Goal: Navigation & Orientation: Find specific page/section

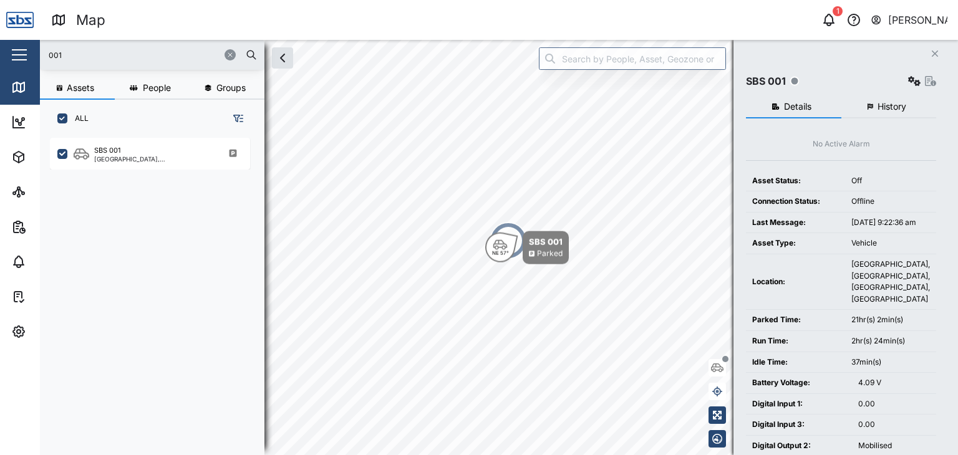
scroll to position [302, 195]
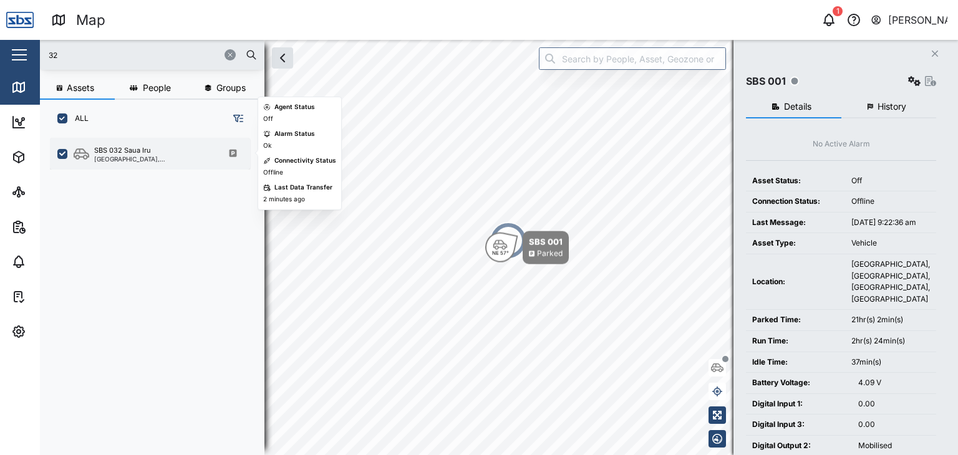
click at [124, 152] on div "SBS 032 Saua Iru" at bounding box center [122, 150] width 57 height 11
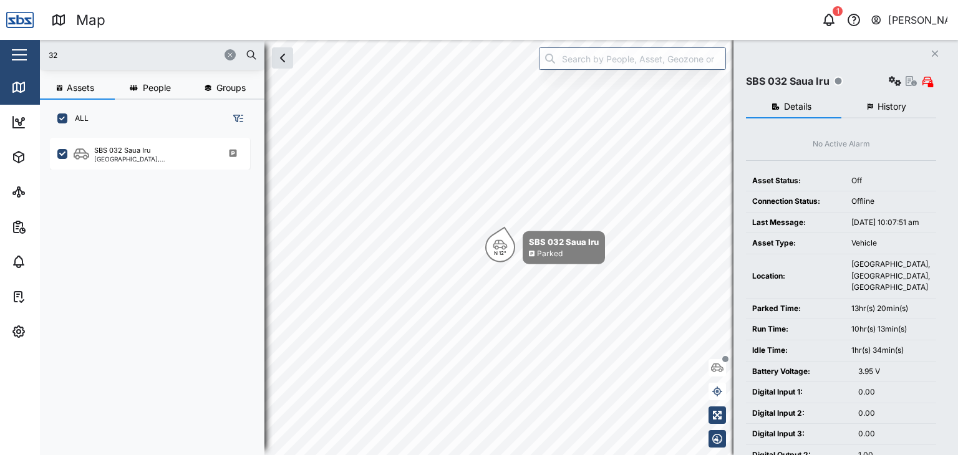
drag, startPoint x: 67, startPoint y: 55, endPoint x: 17, endPoint y: 55, distance: 49.9
click at [17, 55] on div "Map 1 [PERSON_NAME] Close Map Dashboard Assets ATS Camera Generator Personnel T…" at bounding box center [479, 227] width 958 height 455
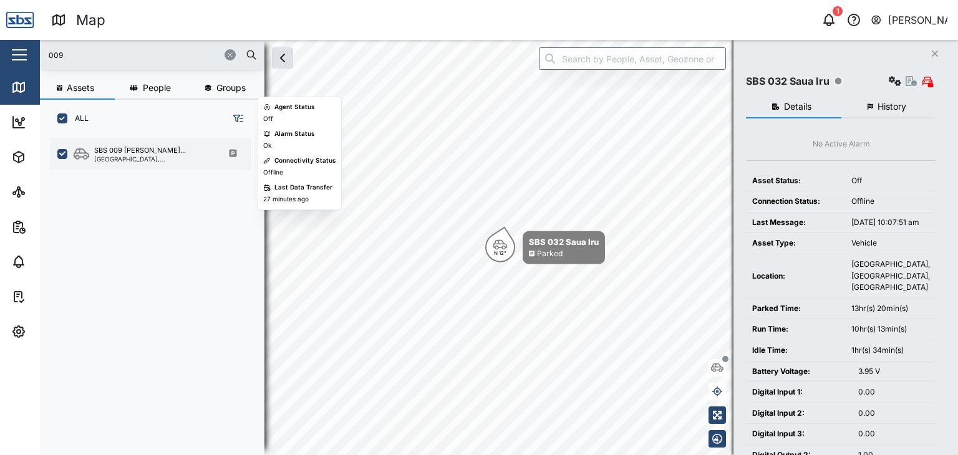
click at [125, 163] on div "SBS 009 [PERSON_NAME]... [GEOGRAPHIC_DATA], [GEOGRAPHIC_DATA]" at bounding box center [150, 154] width 200 height 32
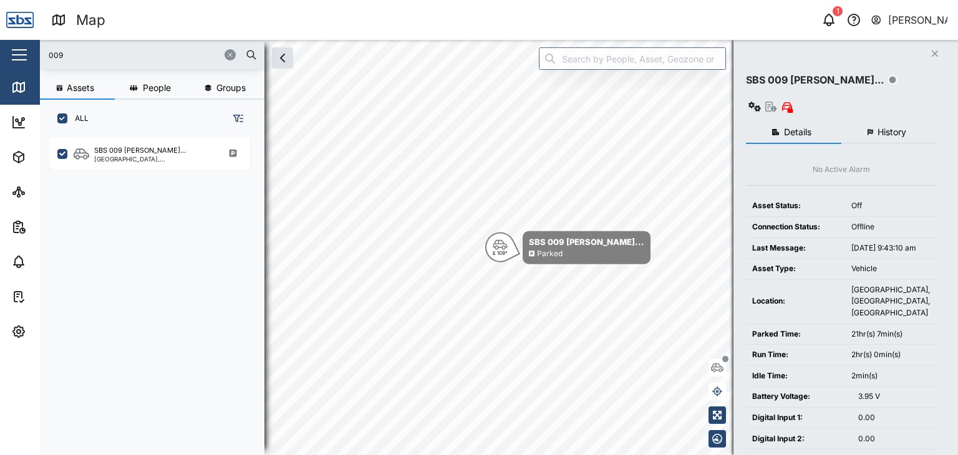
drag, startPoint x: 75, startPoint y: 46, endPoint x: 20, endPoint y: 49, distance: 55.6
click at [20, 49] on div "Map 1 [PERSON_NAME] Close Map Dashboard Assets ATS Camera Generator Personnel T…" at bounding box center [479, 227] width 958 height 455
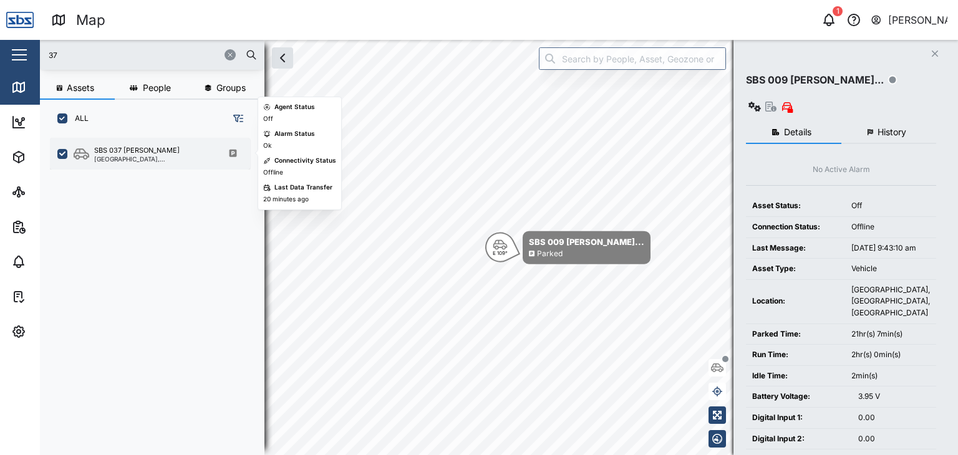
click at [155, 143] on div "SBS 037 [PERSON_NAME] [GEOGRAPHIC_DATA], [GEOGRAPHIC_DATA]" at bounding box center [150, 154] width 200 height 32
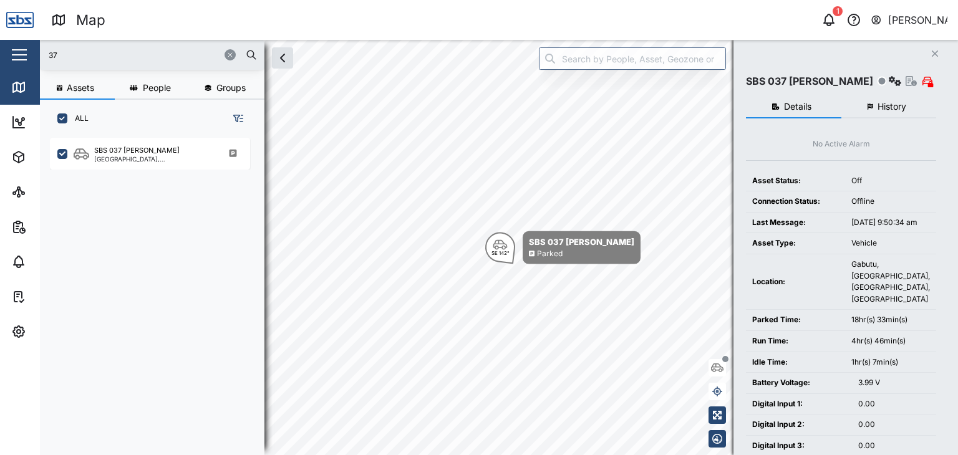
drag, startPoint x: 69, startPoint y: 51, endPoint x: 24, endPoint y: 51, distance: 44.3
click at [24, 51] on div "Map 1 [PERSON_NAME] Close Map Dashboard Assets ATS Camera Generator Personnel T…" at bounding box center [479, 227] width 958 height 455
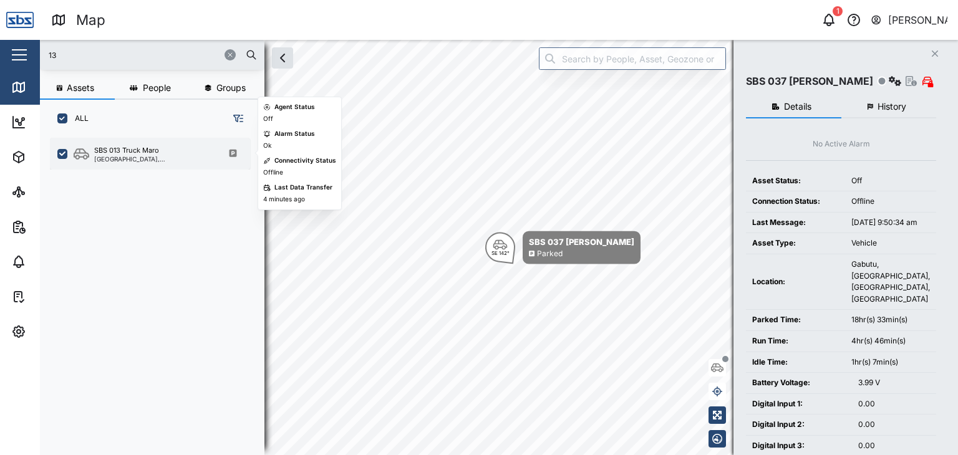
click at [146, 156] on div "[GEOGRAPHIC_DATA], [GEOGRAPHIC_DATA]" at bounding box center [153, 159] width 119 height 6
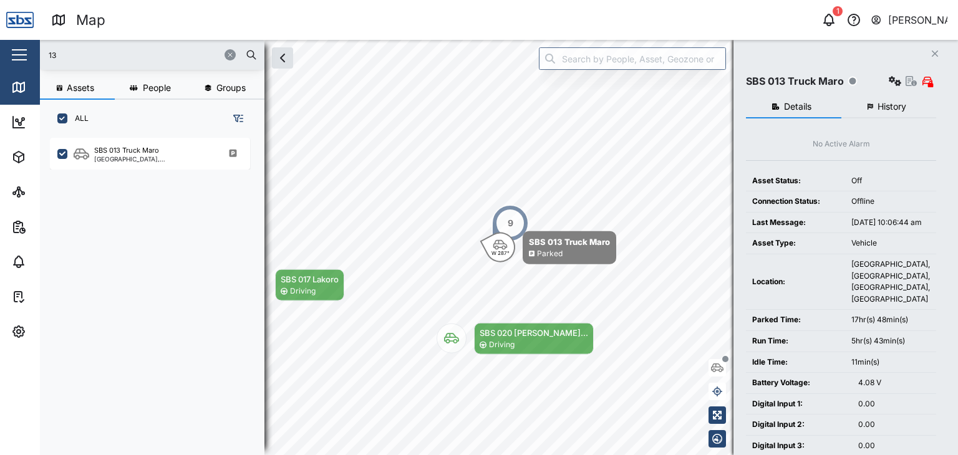
drag, startPoint x: 70, startPoint y: 50, endPoint x: 1, endPoint y: 46, distance: 69.3
click at [1, 46] on div "Map 1 [PERSON_NAME] Close Map Dashboard Assets ATS Camera Generator Personnel T…" at bounding box center [479, 227] width 958 height 455
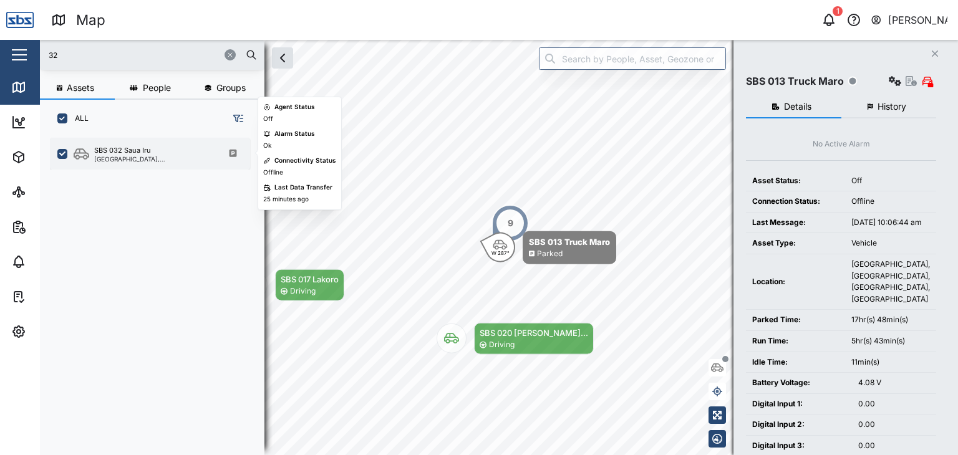
click at [155, 158] on div "[GEOGRAPHIC_DATA], [GEOGRAPHIC_DATA]" at bounding box center [153, 159] width 119 height 6
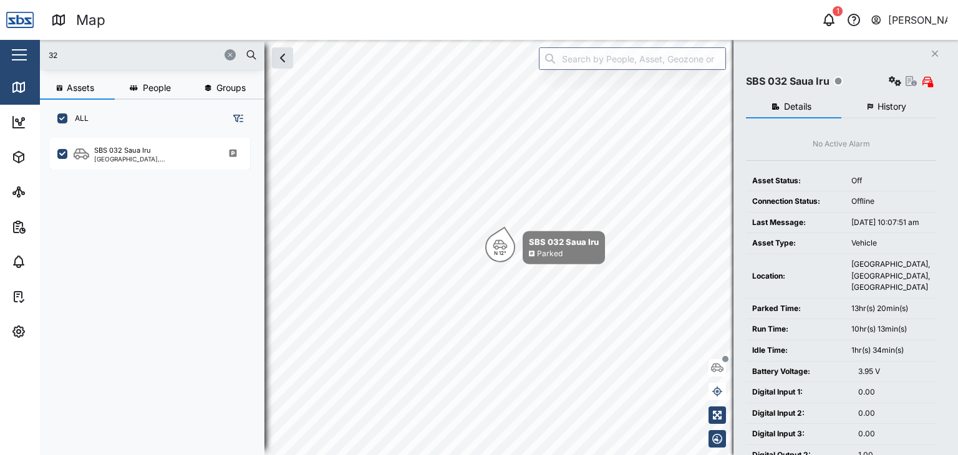
drag, startPoint x: 62, startPoint y: 54, endPoint x: 4, endPoint y: 51, distance: 58.7
click at [4, 51] on div "Map 1 [PERSON_NAME] Close Map Dashboard Assets ATS Camera Generator Personnel T…" at bounding box center [479, 227] width 958 height 455
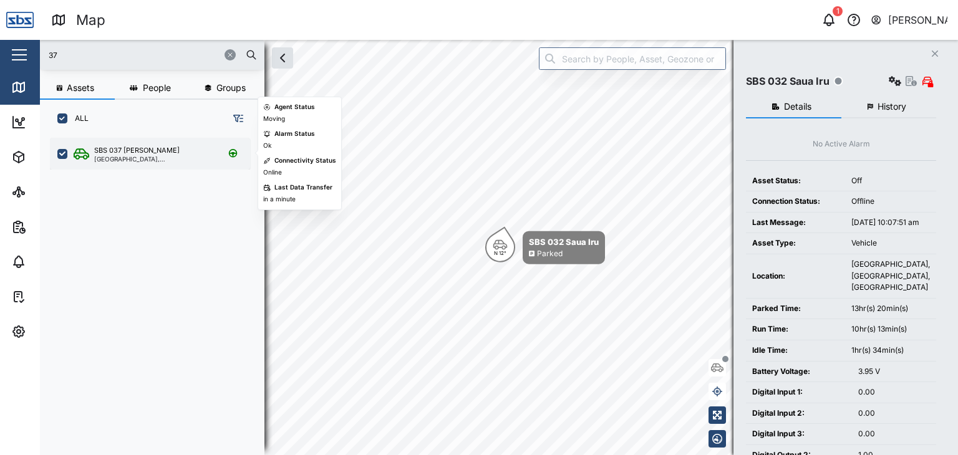
click at [100, 158] on div "[GEOGRAPHIC_DATA], [GEOGRAPHIC_DATA]" at bounding box center [153, 159] width 119 height 6
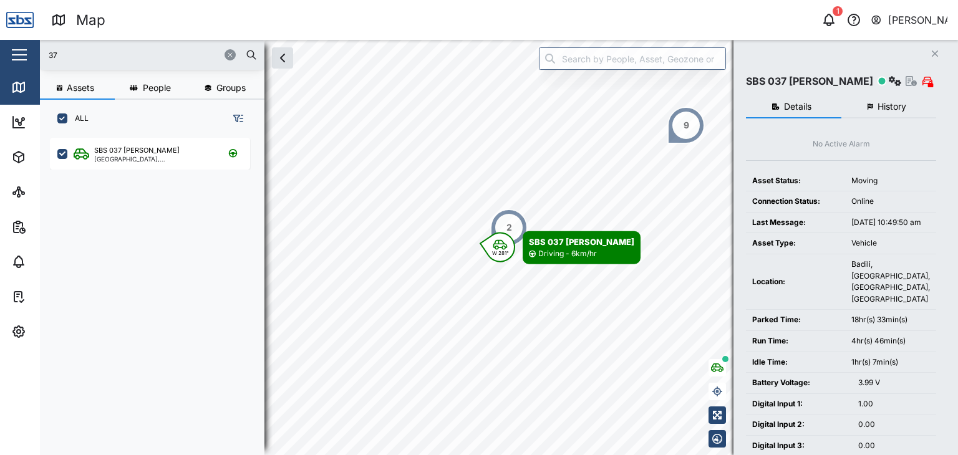
drag, startPoint x: 71, startPoint y: 62, endPoint x: 4, endPoint y: 62, distance: 67.3
click at [4, 62] on div "Map 1 [PERSON_NAME] Close Map Dashboard Assets ATS Camera Generator Personnel T…" at bounding box center [479, 227] width 958 height 455
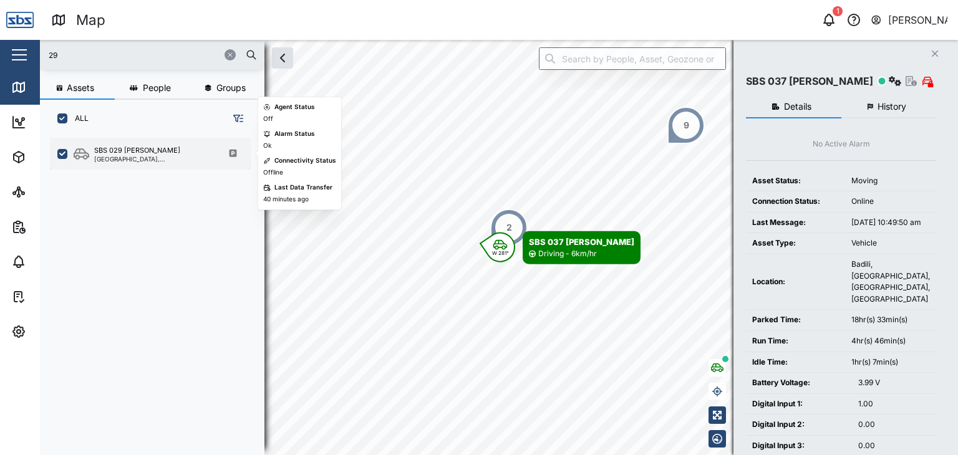
click at [120, 146] on div "SBS 029 [PERSON_NAME]" at bounding box center [137, 150] width 86 height 11
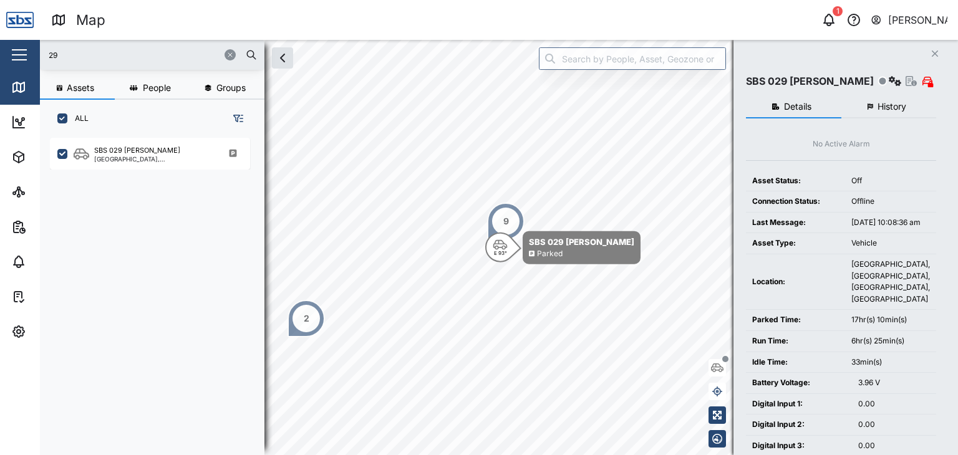
click at [311, 333] on div "2" at bounding box center [305, 318] width 37 height 37
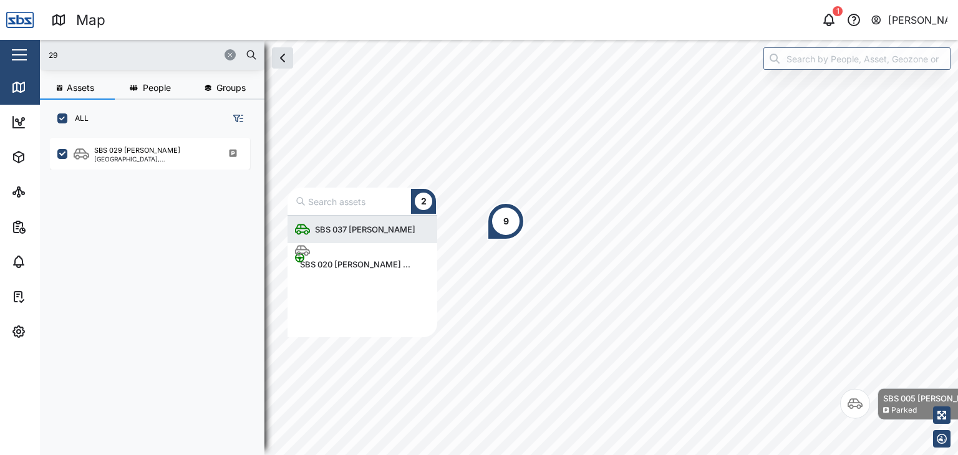
scroll to position [112, 140]
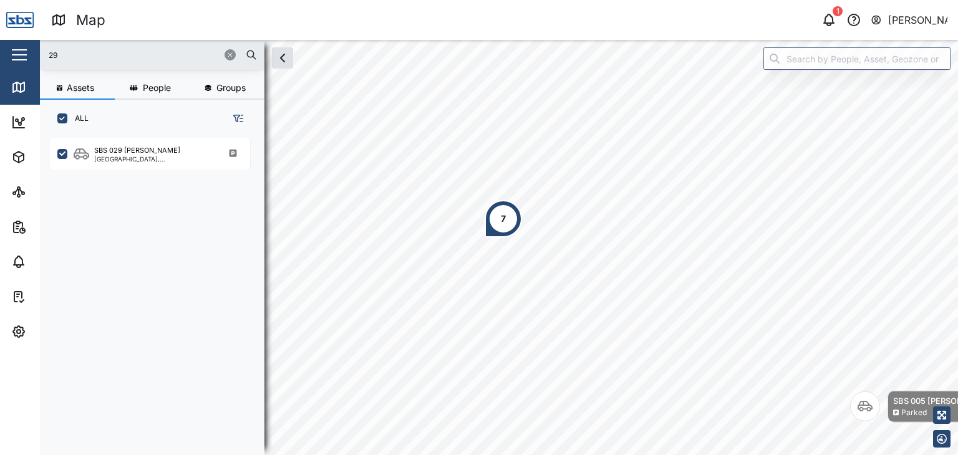
drag, startPoint x: 55, startPoint y: 44, endPoint x: 5, endPoint y: 42, distance: 49.9
click at [5, 42] on div "Map 1 [PERSON_NAME] Close Map Dashboard Assets ATS Camera Generator Personnel T…" at bounding box center [479, 227] width 958 height 455
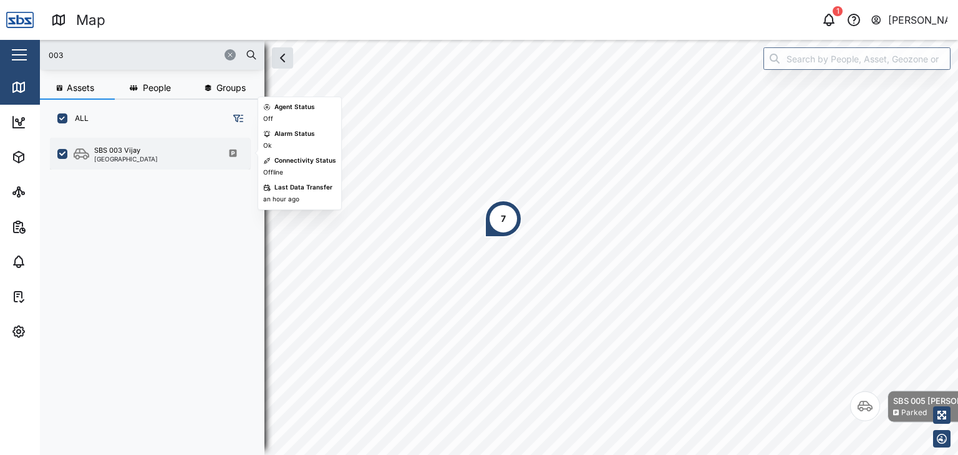
click at [112, 158] on div "[GEOGRAPHIC_DATA]" at bounding box center [126, 159] width 64 height 6
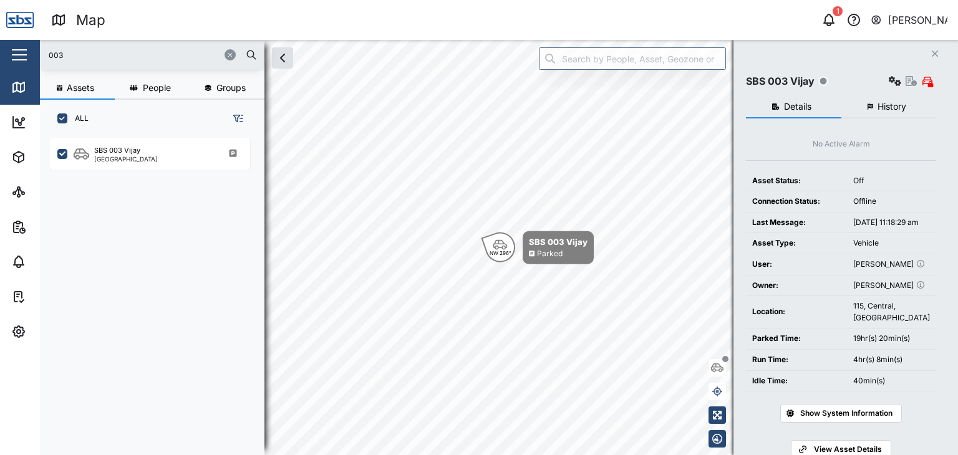
drag, startPoint x: 75, startPoint y: 53, endPoint x: 0, endPoint y: 58, distance: 75.6
click at [0, 58] on div "Map 1 [PERSON_NAME] Close Map Dashboard Assets ATS Camera Generator Personnel T…" at bounding box center [479, 227] width 958 height 455
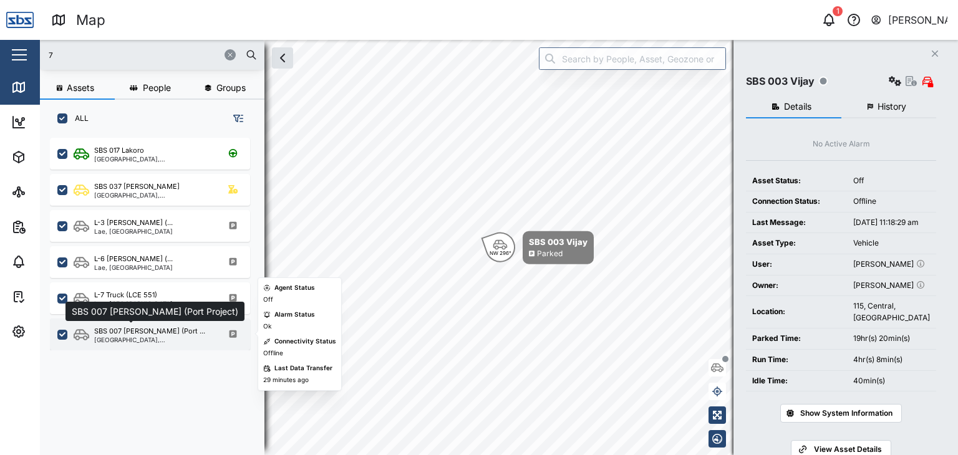
click at [130, 335] on div "SBS 007 [PERSON_NAME] (Port ..." at bounding box center [149, 331] width 111 height 11
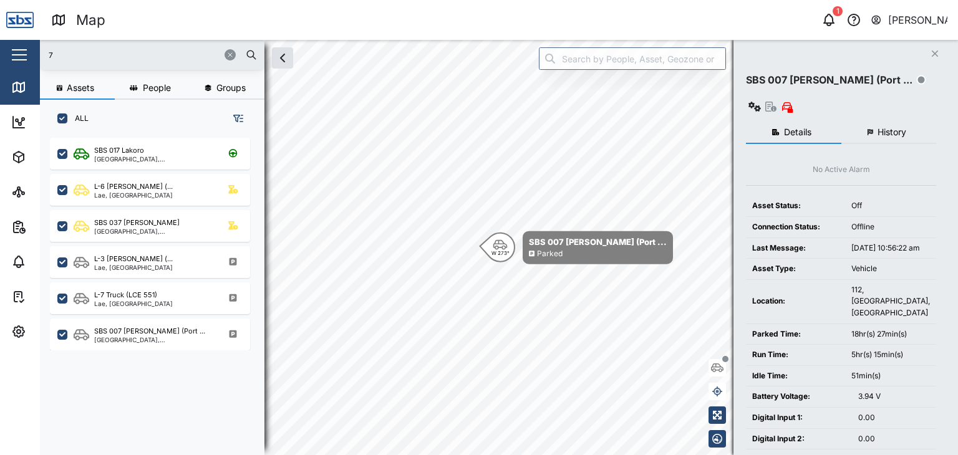
drag, startPoint x: 85, startPoint y: 55, endPoint x: 17, endPoint y: 50, distance: 67.6
click at [17, 50] on div "Map 1 [PERSON_NAME] Close Map Dashboard Assets ATS Camera Generator Personnel T…" at bounding box center [479, 227] width 958 height 455
type input "32"
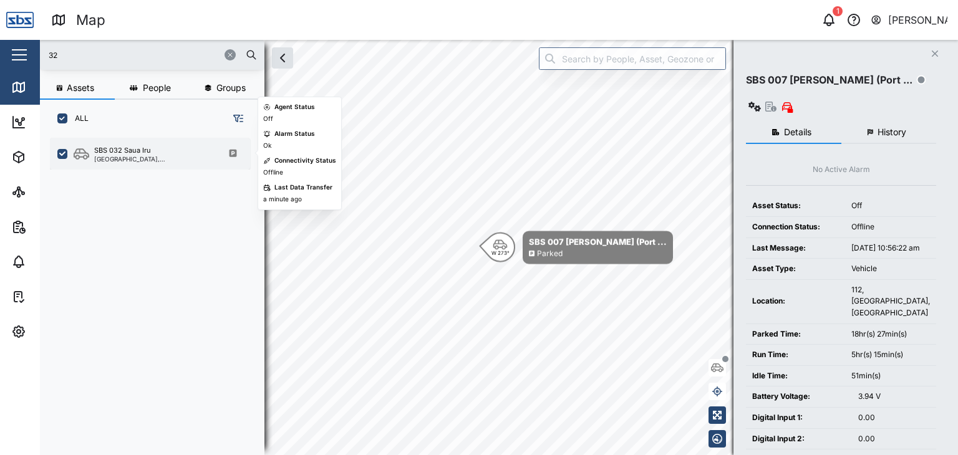
click at [163, 153] on div "SBS 032 Saua Iru" at bounding box center [153, 150] width 119 height 11
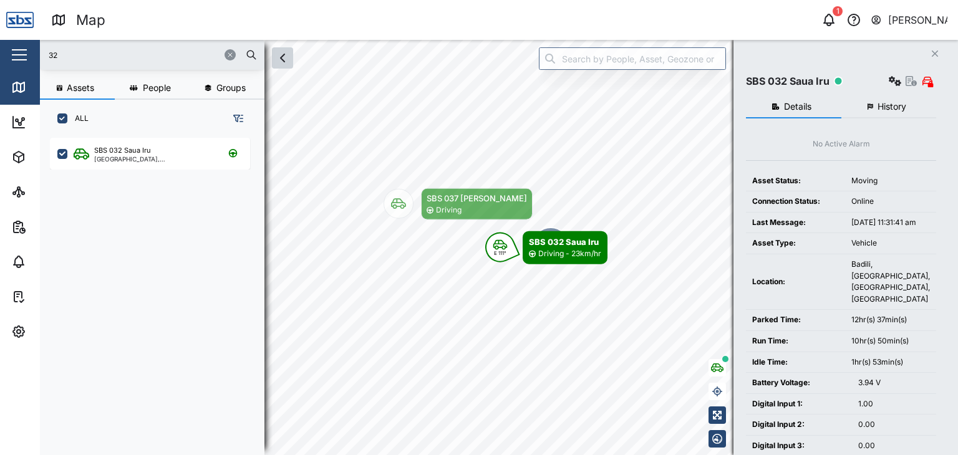
click at [282, 63] on icon "button" at bounding box center [282, 58] width 15 height 15
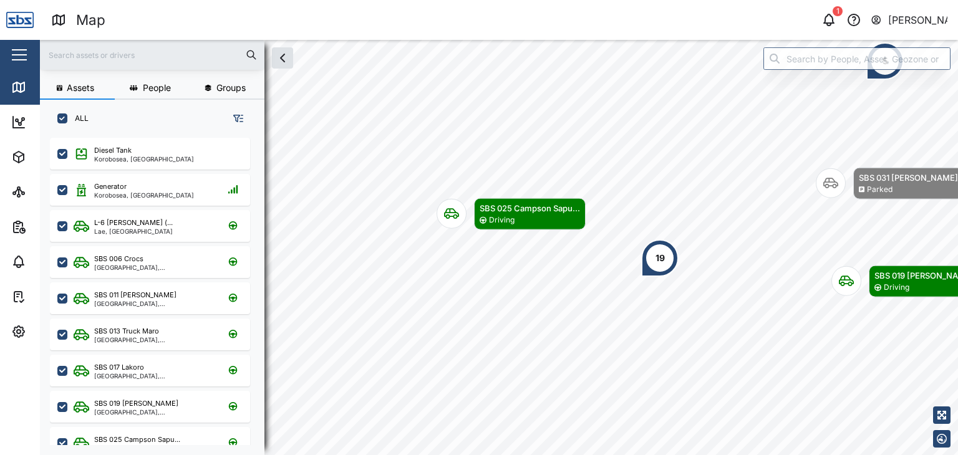
scroll to position [302, 195]
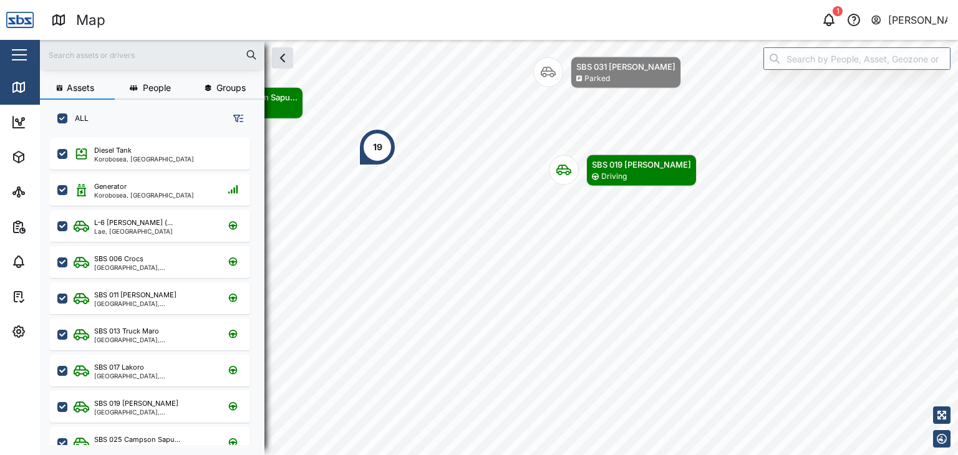
click at [248, 166] on div "Assets People Groups ALL Diesel Tank Korobosea, Port Moresby Generator Korobose…" at bounding box center [499, 247] width 918 height 415
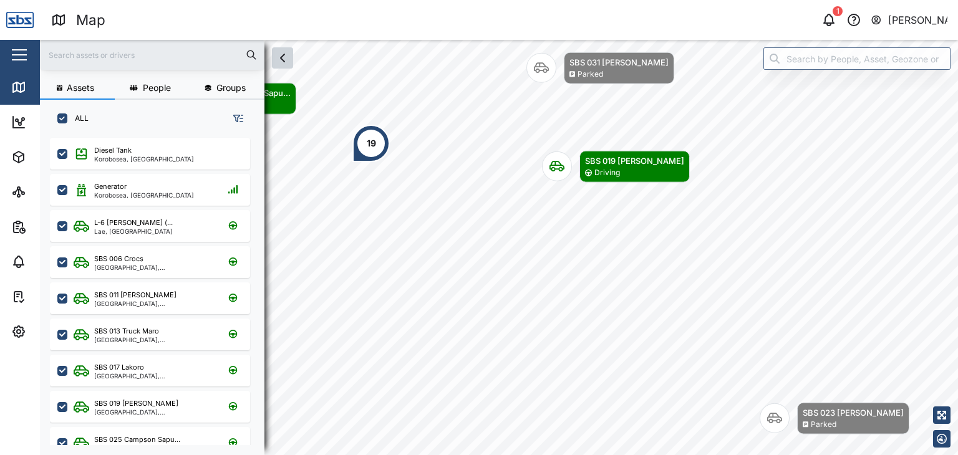
click at [278, 60] on icon "button" at bounding box center [282, 58] width 15 height 15
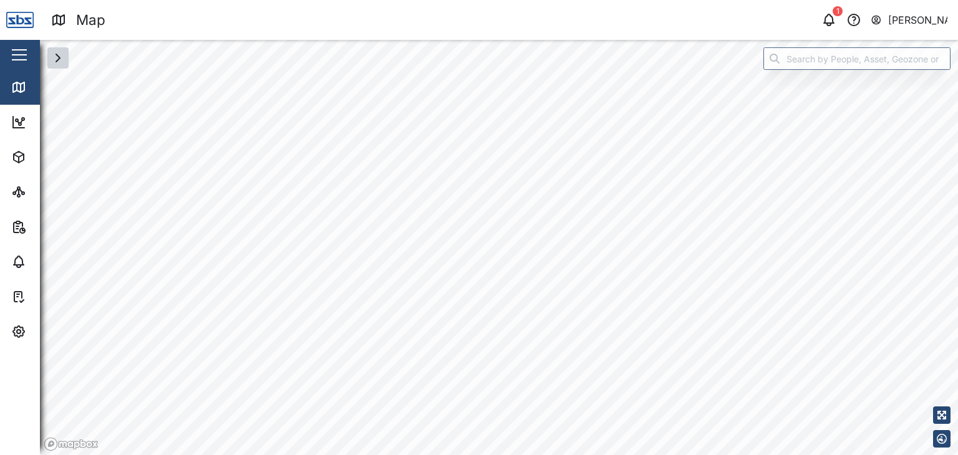
click at [627, 455] on html "Map 1 Vijay Kumar Close Map Dashboard Assets ATS Camera Generator Personnel Tan…" at bounding box center [479, 227] width 958 height 455
click at [802, 455] on html "Map 1 Vijay Kumar Close Map Dashboard Assets ATS Camera Generator Personnel Tan…" at bounding box center [479, 227] width 958 height 455
click at [55, 60] on icon "button" at bounding box center [58, 58] width 15 height 15
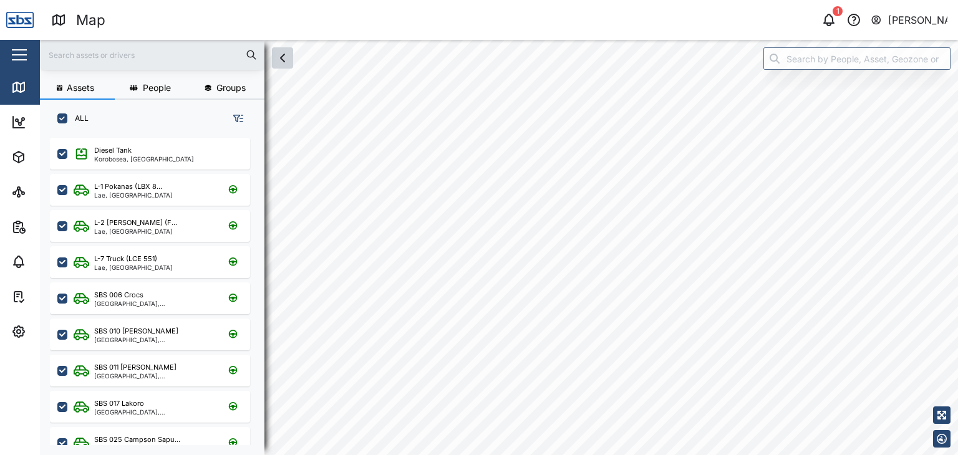
scroll to position [302, 195]
click at [87, 49] on input "text" at bounding box center [151, 55] width 209 height 19
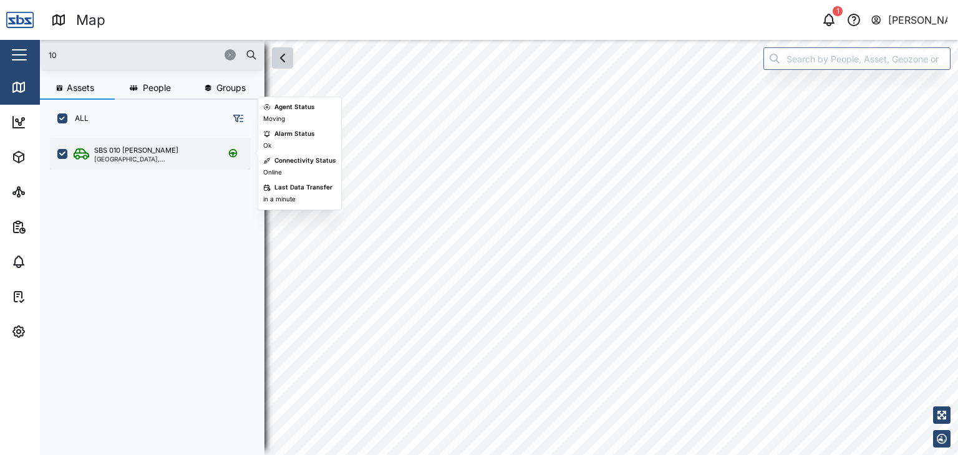
click at [155, 166] on div "SBS 010 Morgan Port Moresby, Southern Region" at bounding box center [150, 154] width 200 height 32
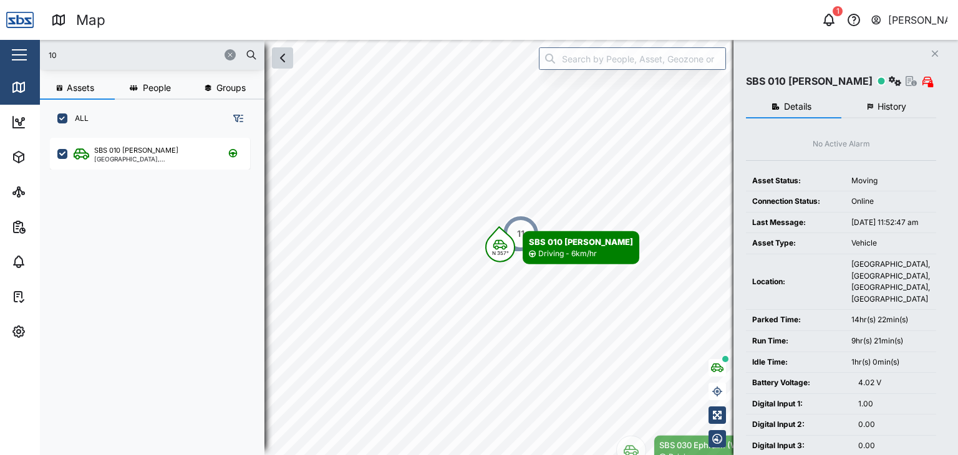
drag, startPoint x: 59, startPoint y: 62, endPoint x: 17, endPoint y: 63, distance: 41.8
click at [17, 63] on div "Map 1 Vijay Kumar Close Map Dashboard Assets ATS Camera Generator Personnel Tan…" at bounding box center [479, 227] width 958 height 455
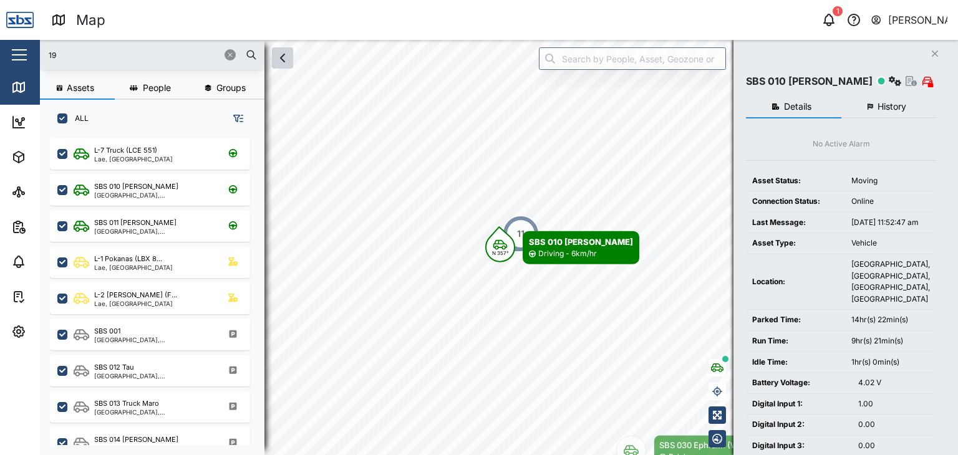
type input "19"
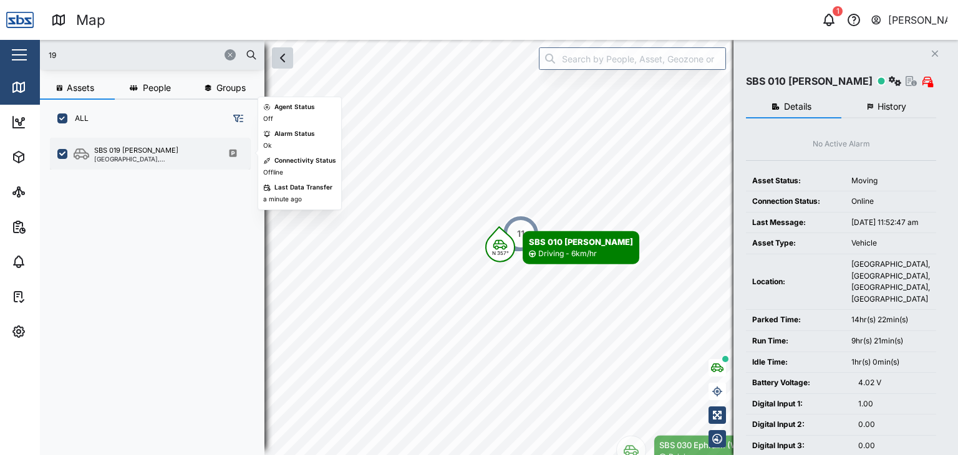
click at [139, 163] on div "SBS 019 Philip A Port Moresby, Southern Region" at bounding box center [150, 154] width 200 height 32
